Goal: Answer question/provide support

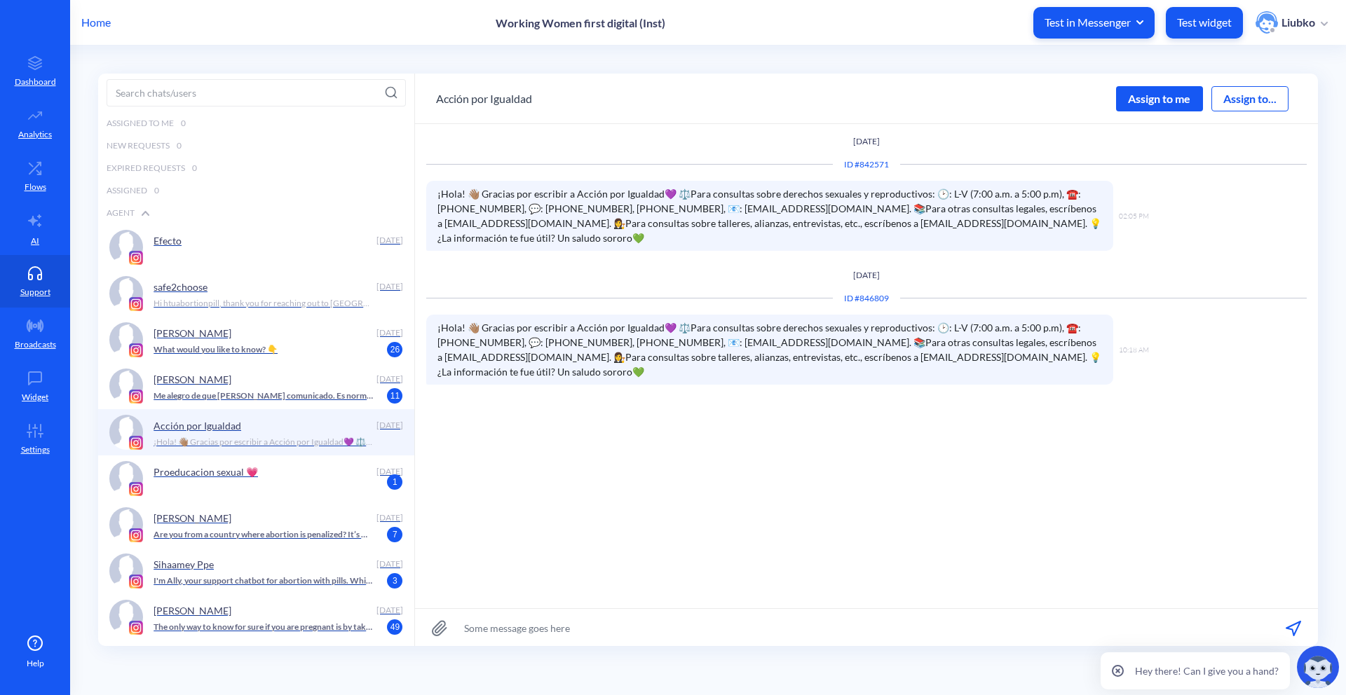
scroll to position [1, 0]
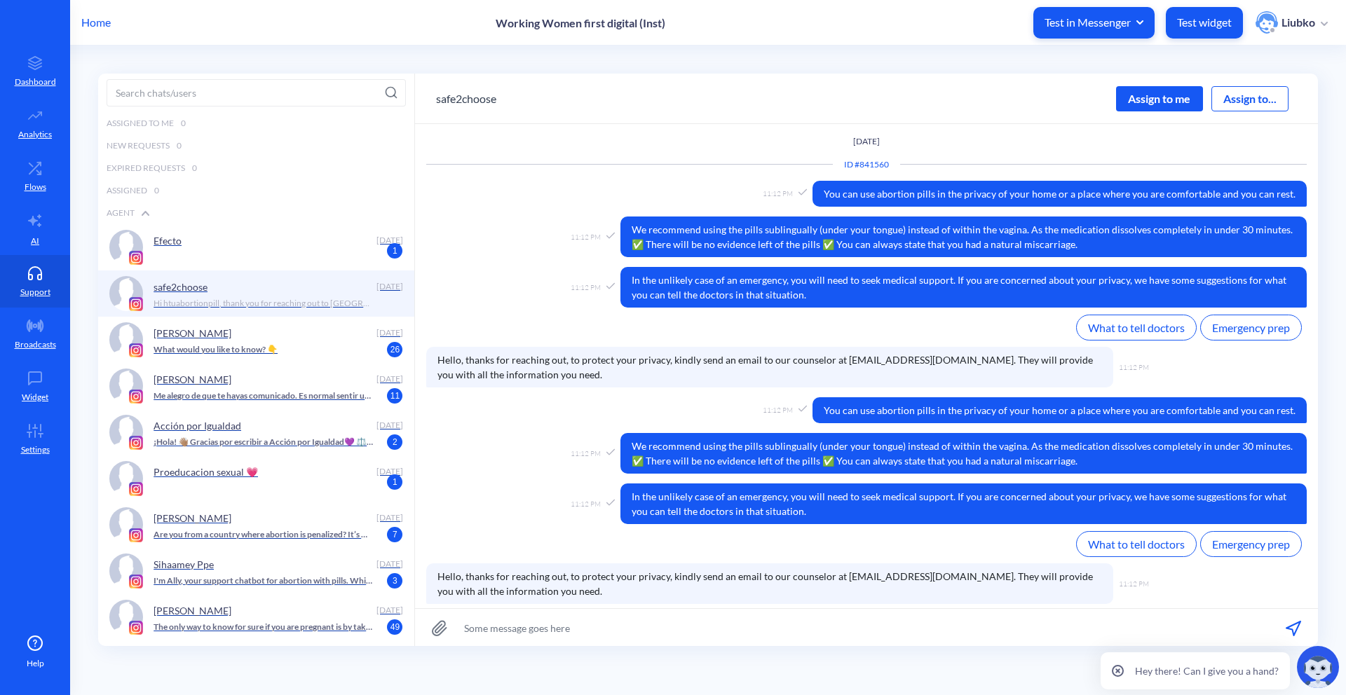
scroll to position [1084, 0]
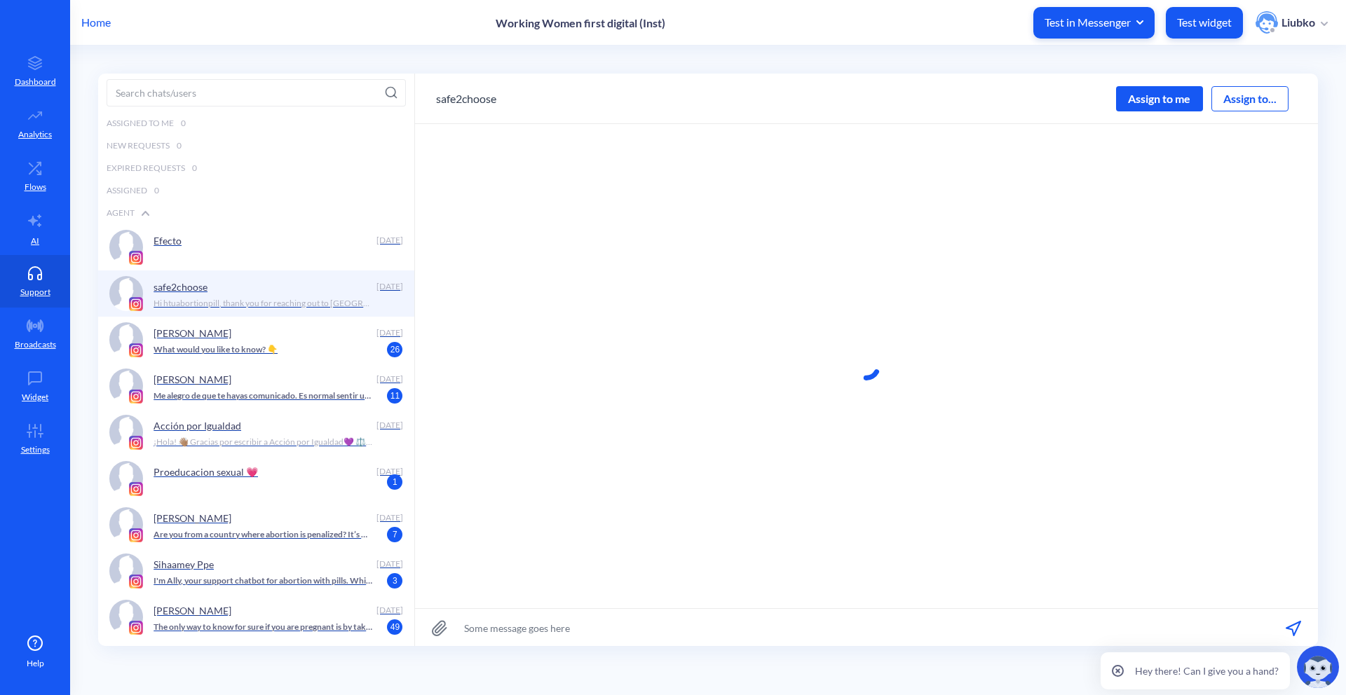
scroll to position [1, 0]
